Goal: Transaction & Acquisition: Purchase product/service

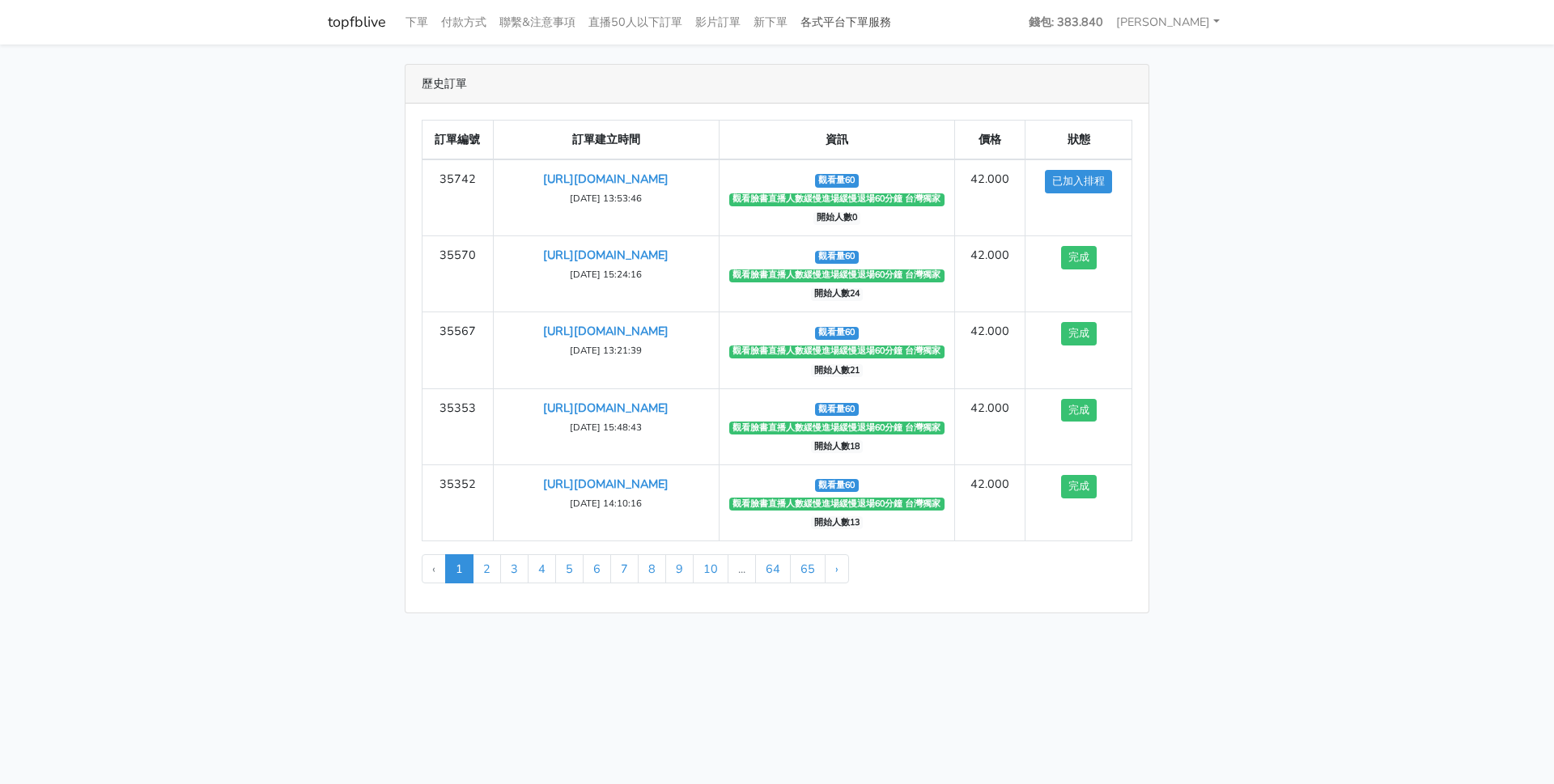
click at [870, 22] on link "各式平台下單服務" at bounding box center [846, 21] width 104 height 31
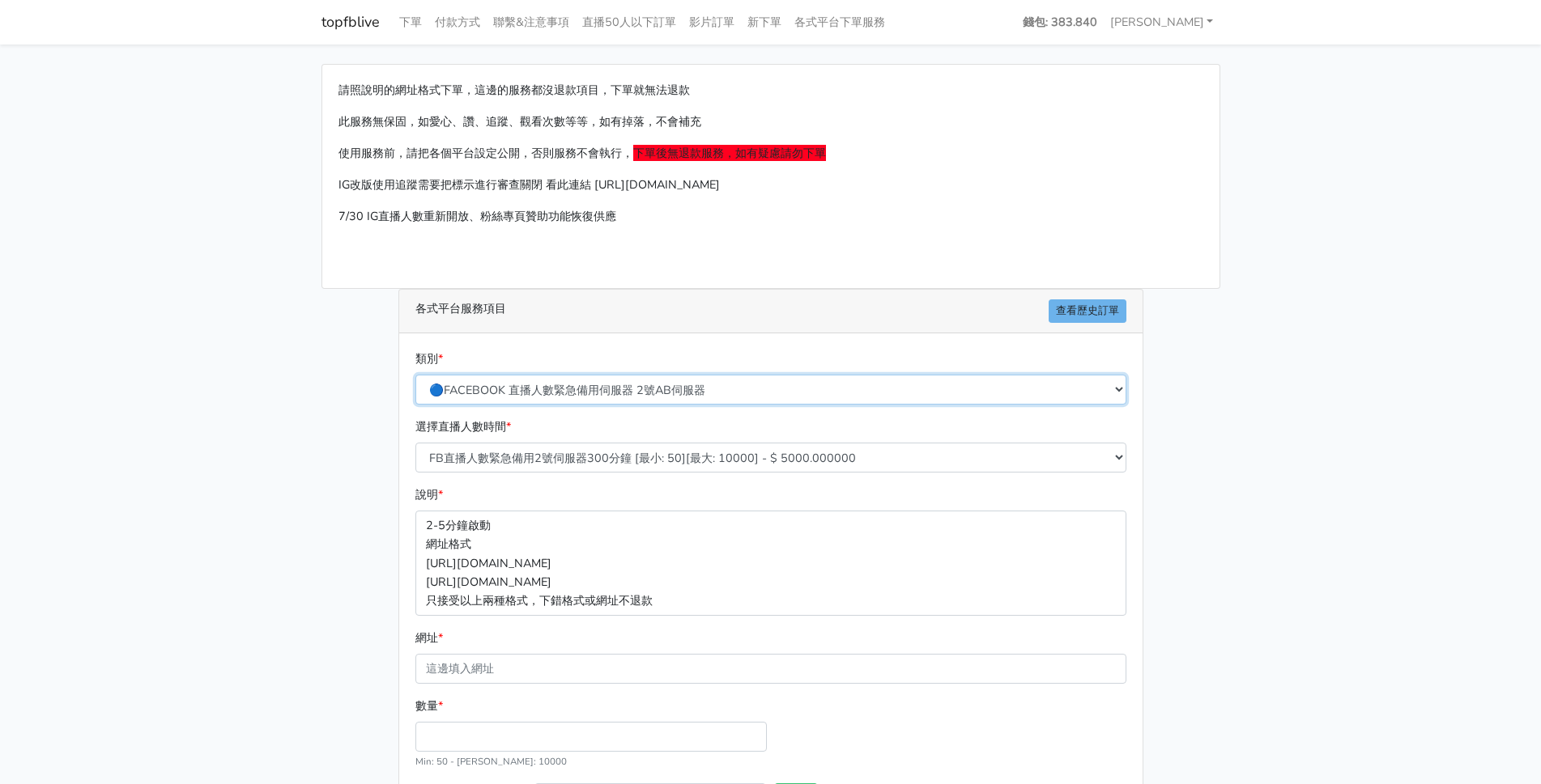
click at [505, 388] on select "🔵FACEBOOK 直播人數緊急備用伺服器 2號AB伺服器 🔵FACEBOOK 網軍專用貼文留言 安全保密 🔵9/30 FACEBOOK 直播人數緩慢進場緩慢…" at bounding box center [771, 390] width 711 height 30
select select "🔵9/30 FACEBOOK 直播人數緩慢進場緩慢退場 台灣獨家"
click at [415, 375] on select "🔵FACEBOOK 直播人數緊急備用伺服器 2號AB伺服器 🔵FACEBOOK 網軍專用貼文留言 安全保密 🔵9/30 FACEBOOK 直播人數緩慢進場緩慢…" at bounding box center [771, 390] width 711 height 30
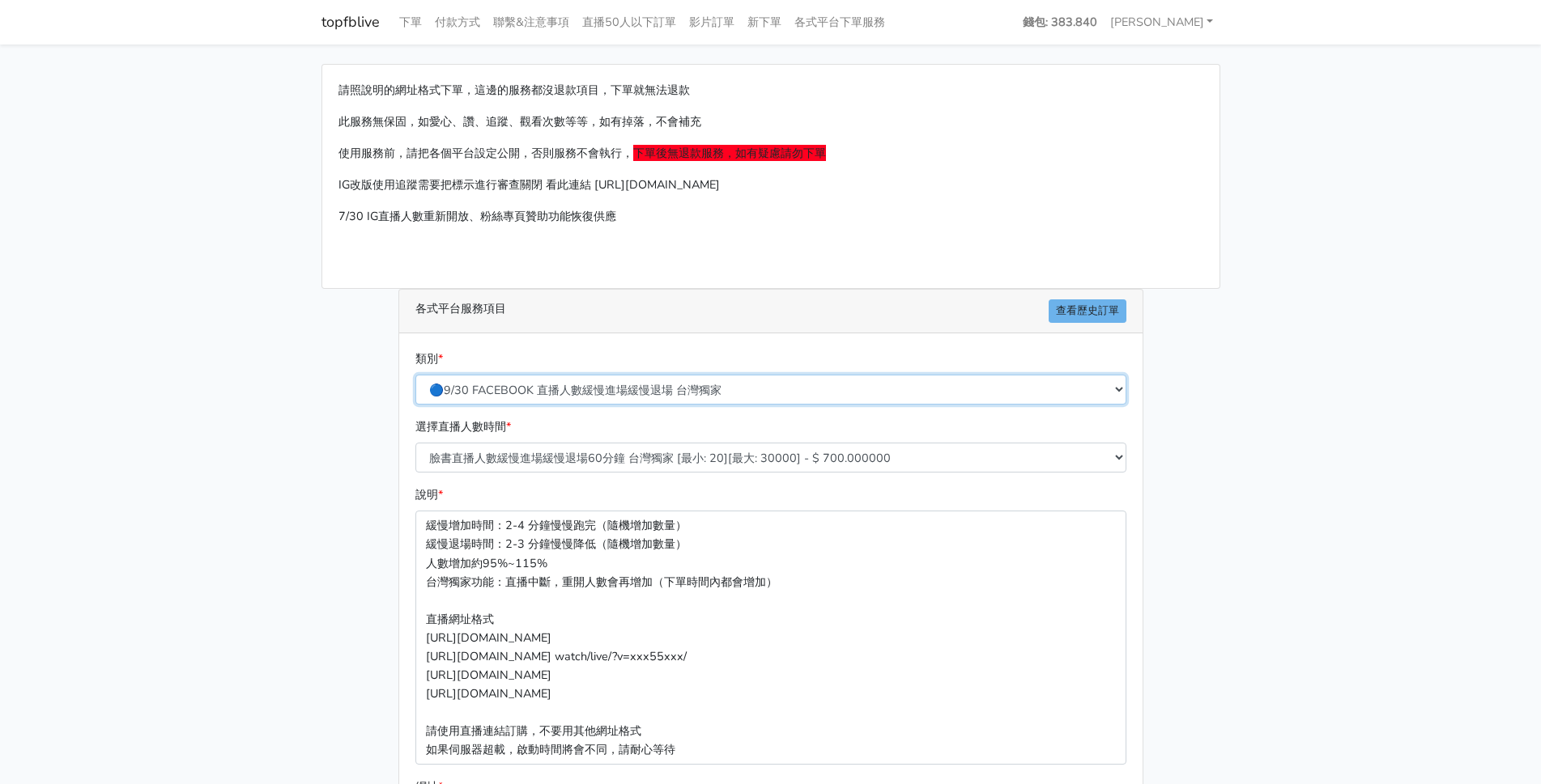
scroll to position [281, 0]
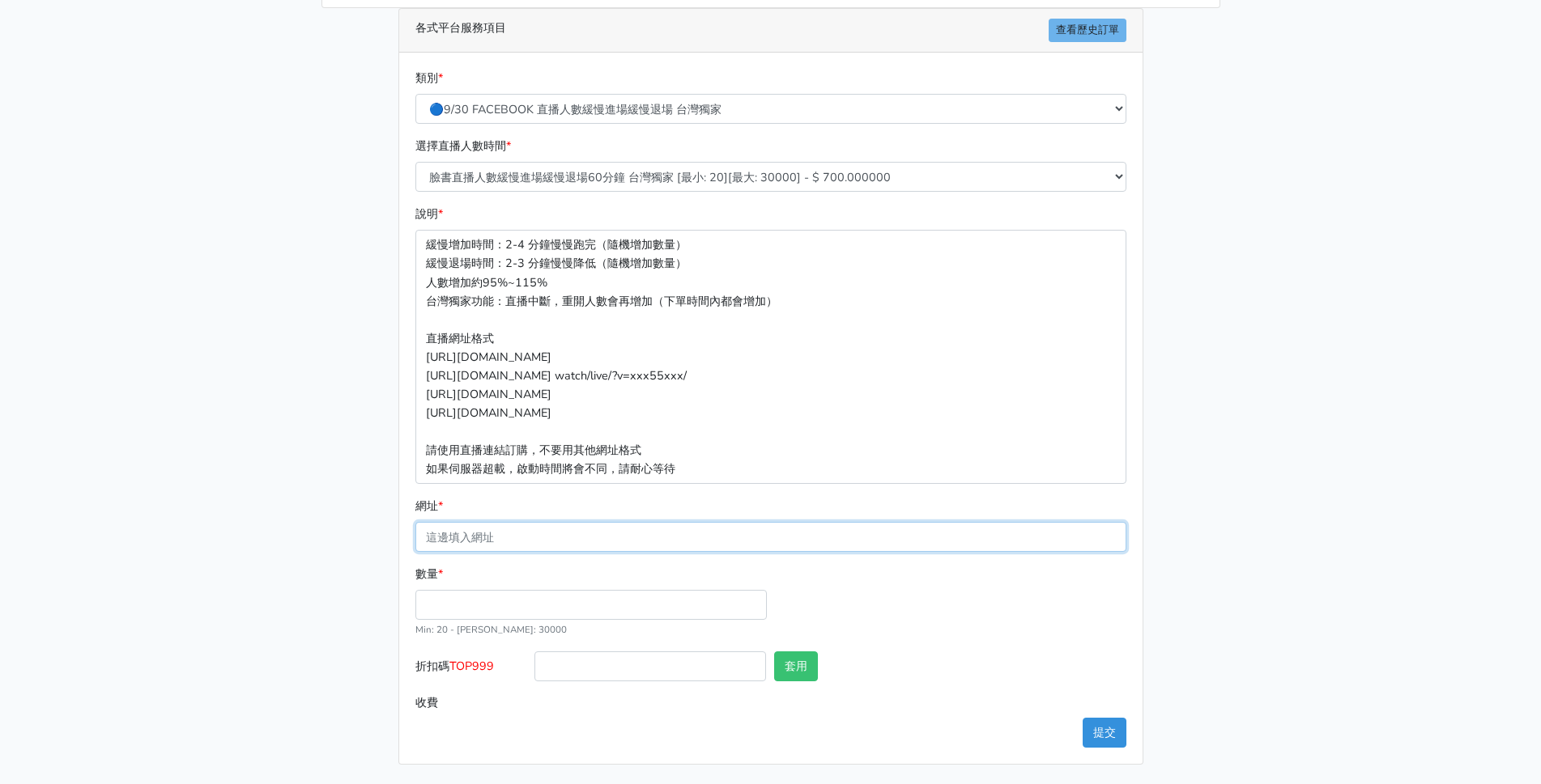
click at [502, 524] on input "網址 *" at bounding box center [771, 538] width 711 height 30
paste input "https://www.facebook.com/minliujennysilk/videos/805329811919850?locale=zh_TW"
type input "https://www.facebook.com/minliujennysilk/videos/805329811919850?locale=zh_TW"
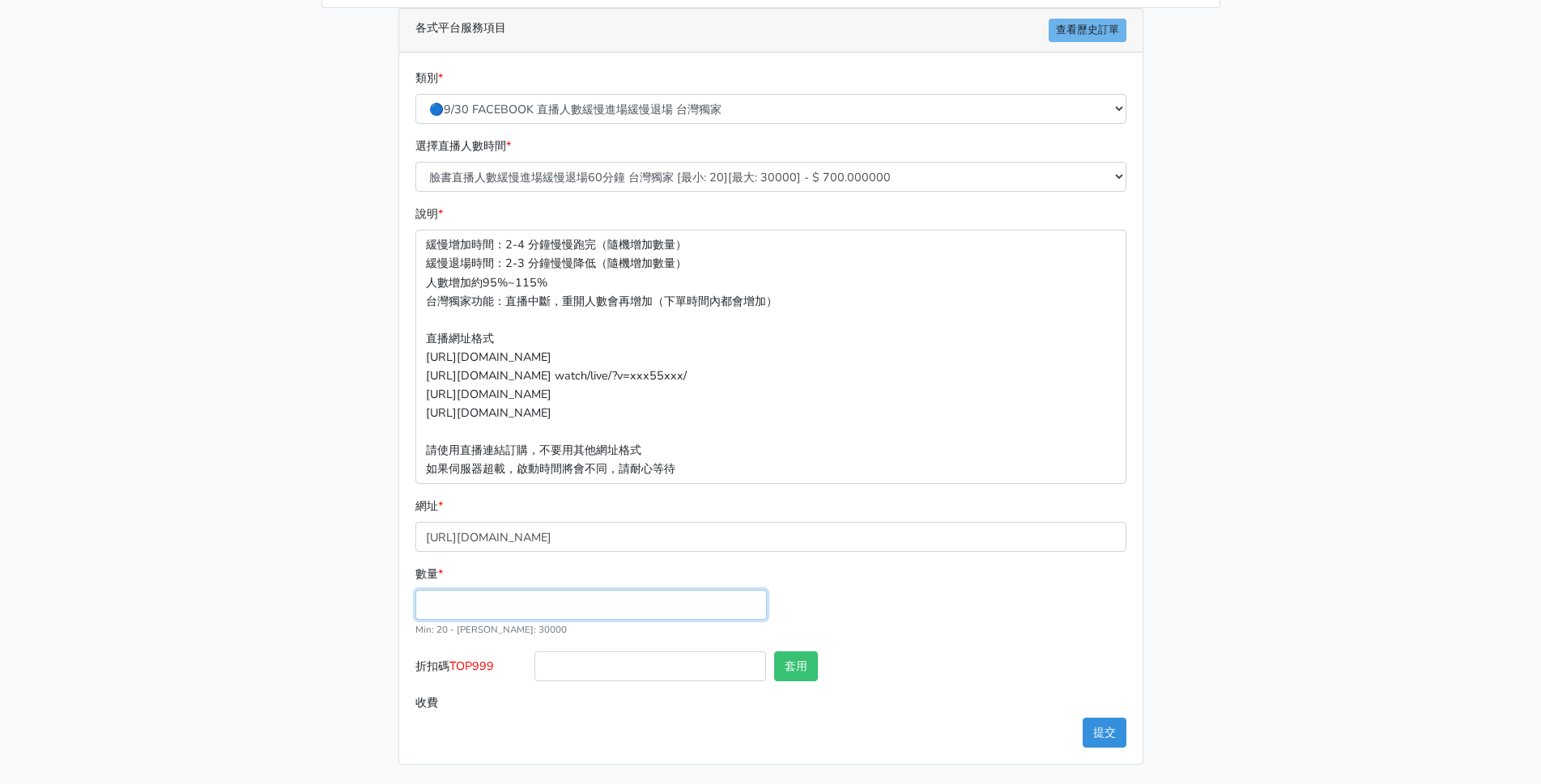
click at [441, 610] on input "數量 *" at bounding box center [590, 605] width 351 height 30
type input "60"
type input "42.000"
drag, startPoint x: 500, startPoint y: 671, endPoint x: 455, endPoint y: 665, distance: 45.4
click at [455, 665] on label "折扣碼 TOP999" at bounding box center [472, 670] width 120 height 37
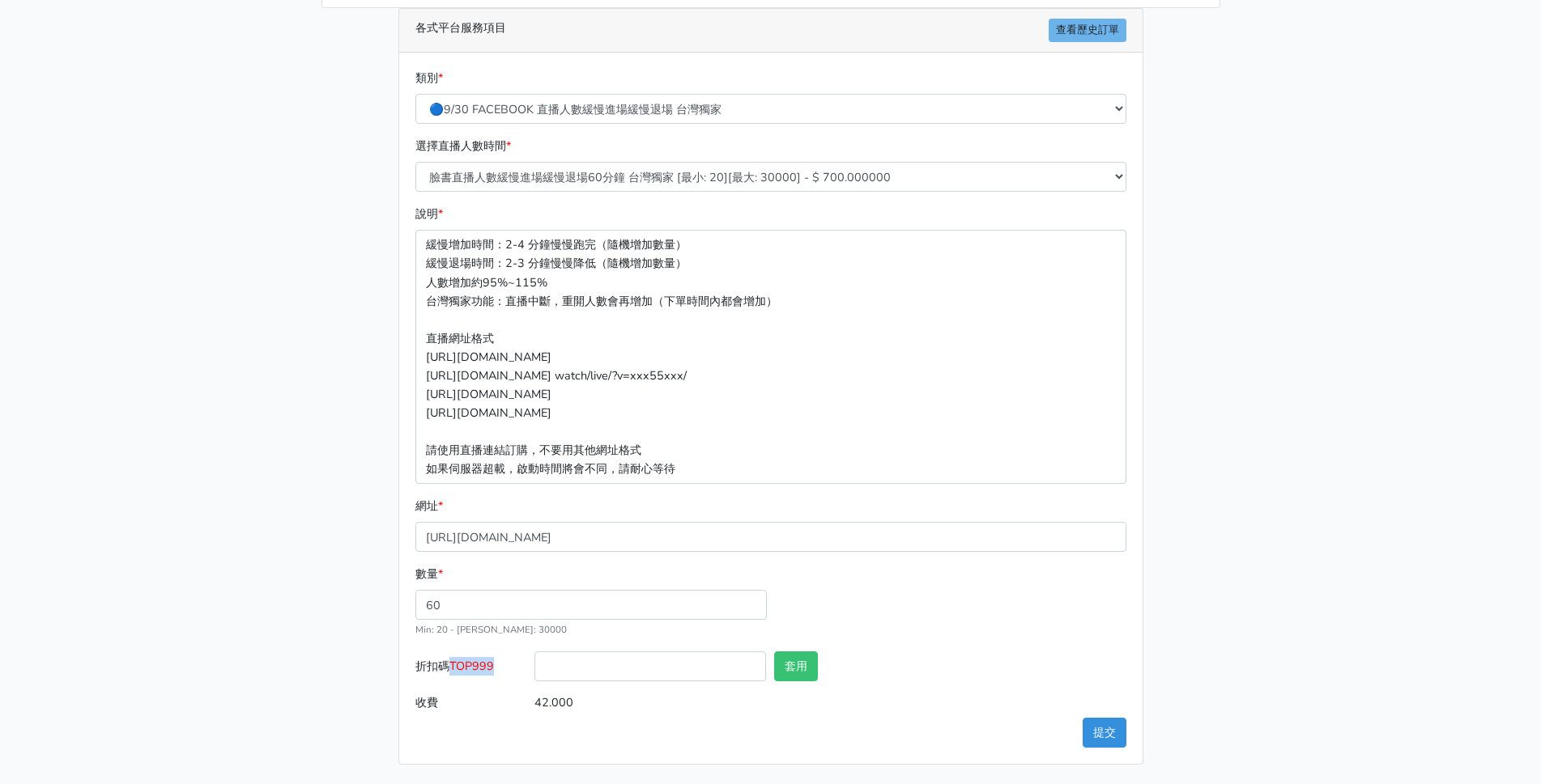
copy span "TOP999"
drag, startPoint x: 564, startPoint y: 672, endPoint x: 630, endPoint y: 675, distance: 66.1
click at [565, 671] on input "折扣碼 TOP999" at bounding box center [649, 667] width 231 height 30
paste input "TOP999"
type input "TOP999"
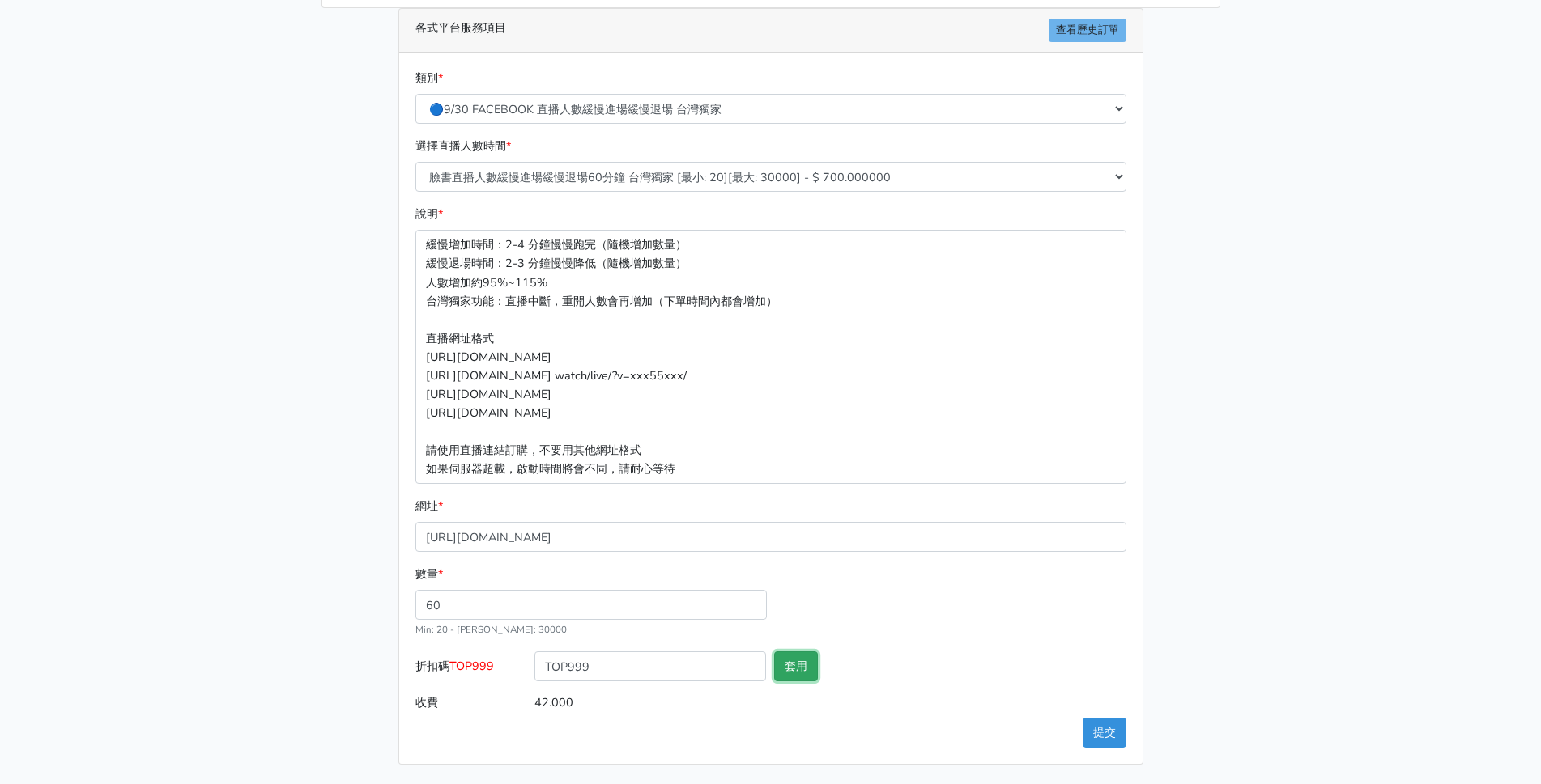
click at [796, 674] on button "套用" at bounding box center [796, 667] width 44 height 30
type input "套用失敗"
click at [1118, 730] on button "提交" at bounding box center [1104, 733] width 44 height 30
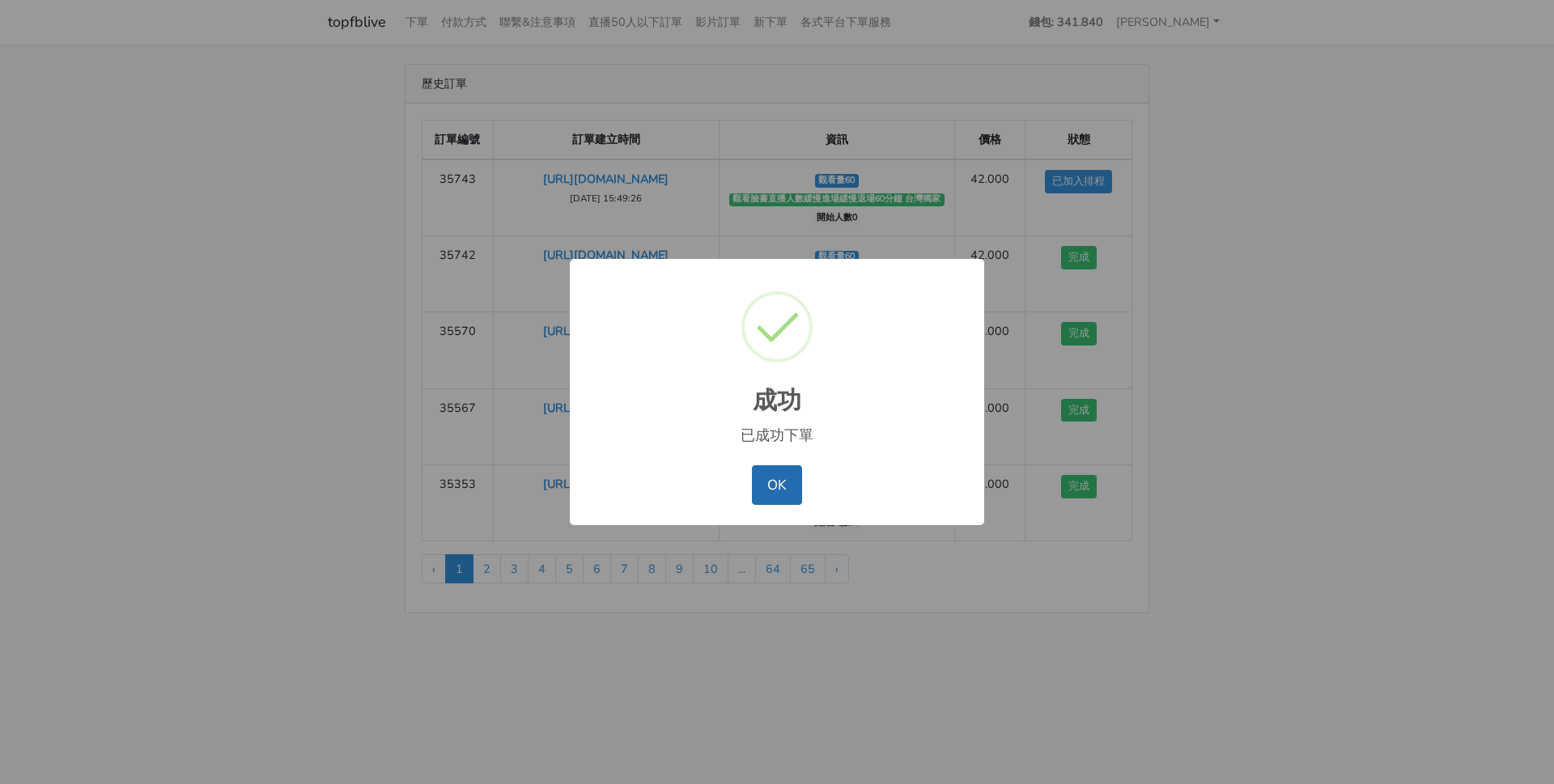
click at [780, 492] on button "OK" at bounding box center [776, 485] width 49 height 39
